Goal: Understand process/instructions: Learn how to perform a task or action

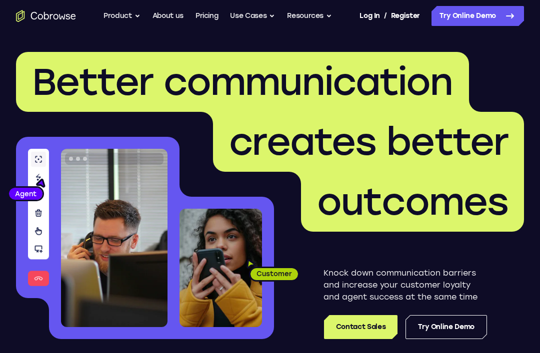
click at [472, 11] on link "Try Online Demo" at bounding box center [477, 16] width 92 height 20
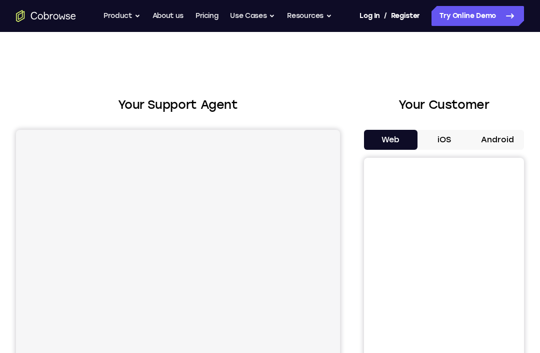
click at [508, 144] on button "Android" at bounding box center [496, 140] width 53 height 20
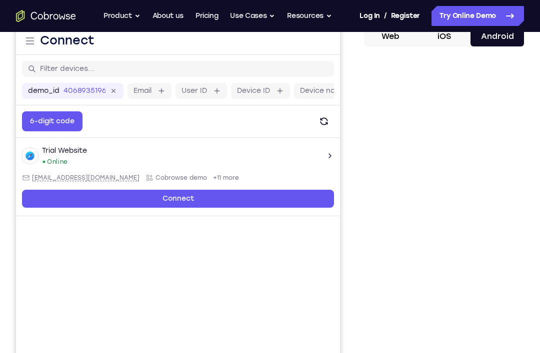
scroll to position [121, 0]
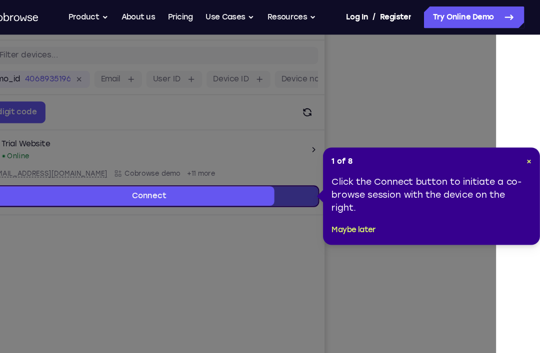
click at [480, 137] on div "1 of 8 × Click the Connect button to initiate a co-browse session with the devi…" at bounding box center [438, 181] width 200 height 90
click at [480, 136] on div "1 of 8 × Click the Connect button to initiate a co-browse session with the devi…" at bounding box center [438, 181] width 200 height 90
click at [526, 149] on span "×" at bounding box center [528, 148] width 4 height 8
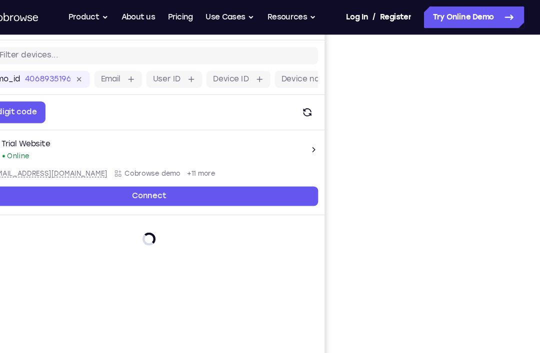
click at [487, 149] on div "Your Support Agent Your Customer Web iOS Android Next Steps We’d be happy to gi…" at bounding box center [270, 240] width 540 height 659
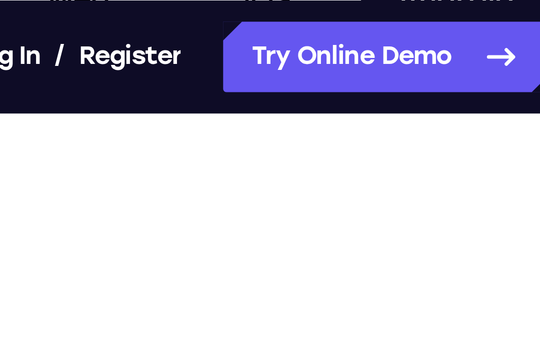
scroll to position [130, 0]
